Goal: Go to known website: Access a specific website the user already knows

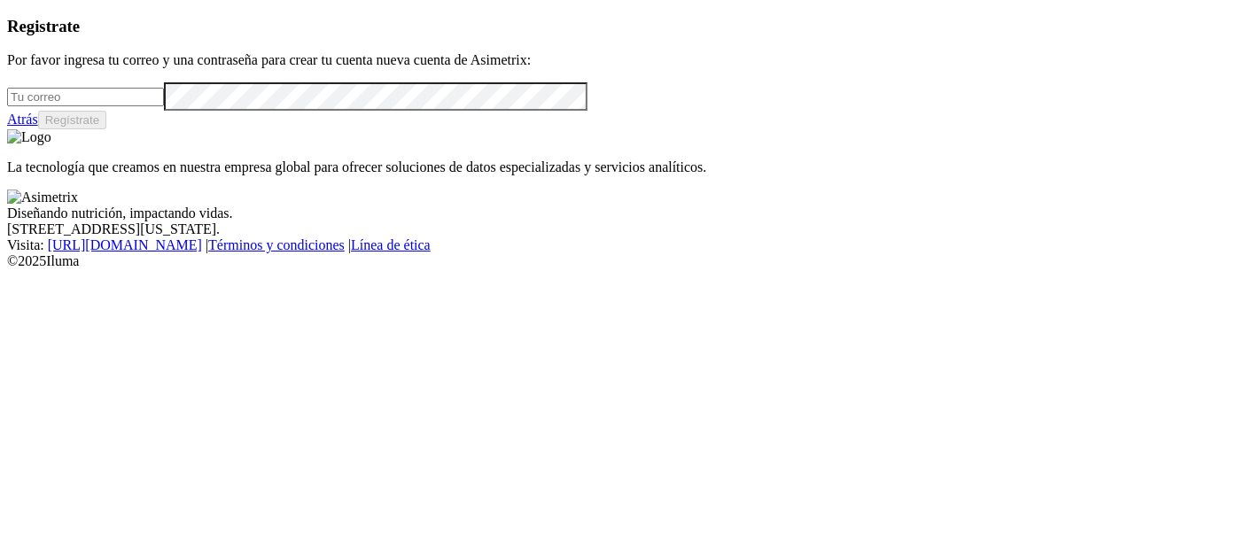
type input "[PERSON_NAME][EMAIL_ADDRESS][PERSON_NAME][DOMAIN_NAME]"
click at [38, 127] on link "Atrás" at bounding box center [22, 119] width 31 height 15
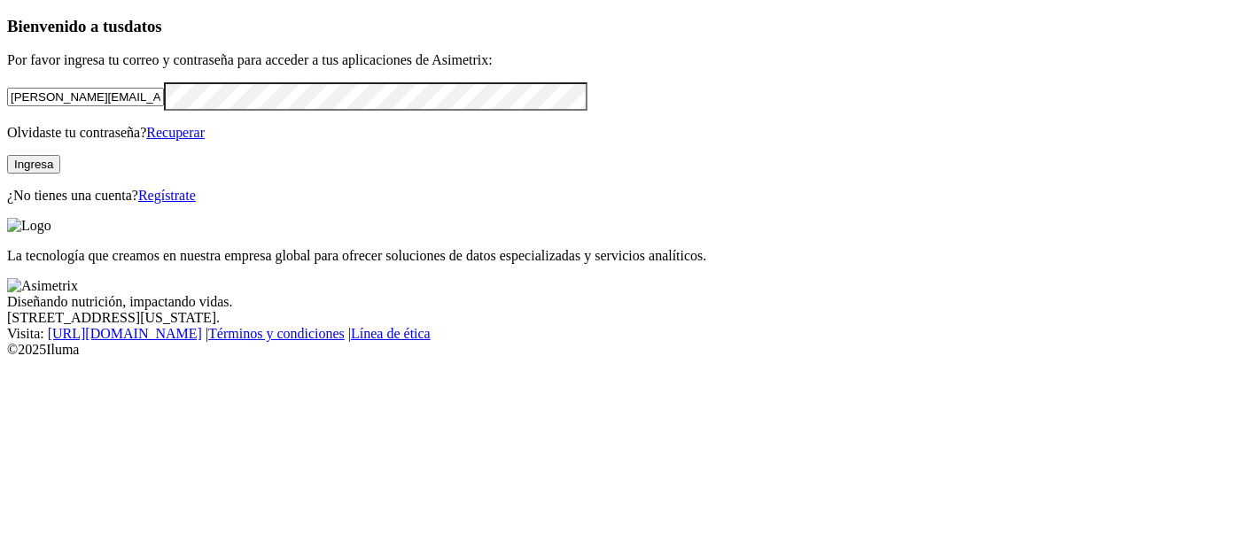
click at [60, 174] on button "Ingresa" at bounding box center [33, 164] width 53 height 19
